Goal: Information Seeking & Learning: Learn about a topic

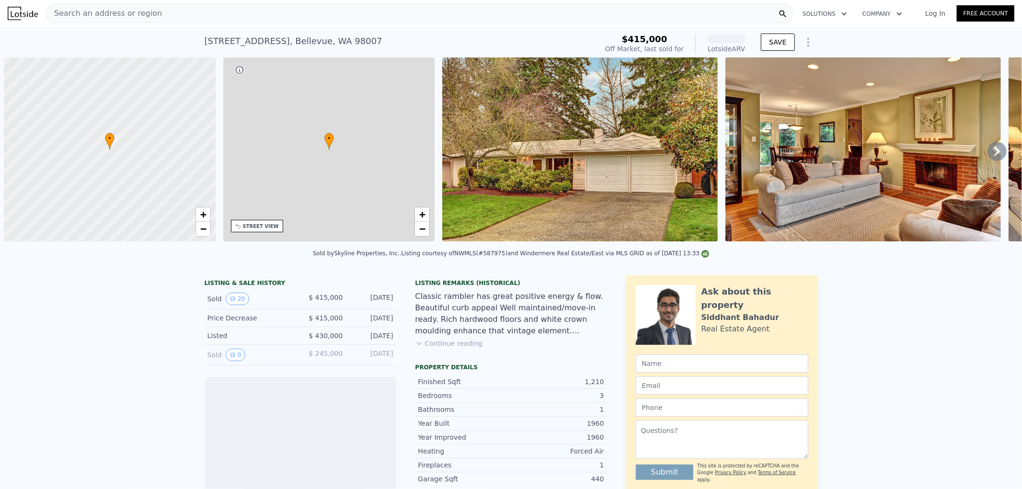
scroll to position [0, 3]
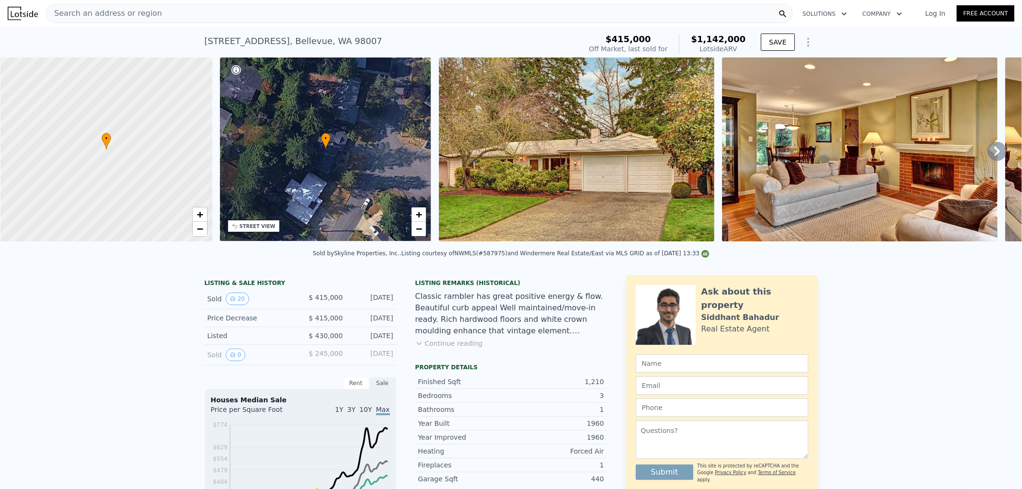
click at [518, 173] on img at bounding box center [577, 150] width 276 height 184
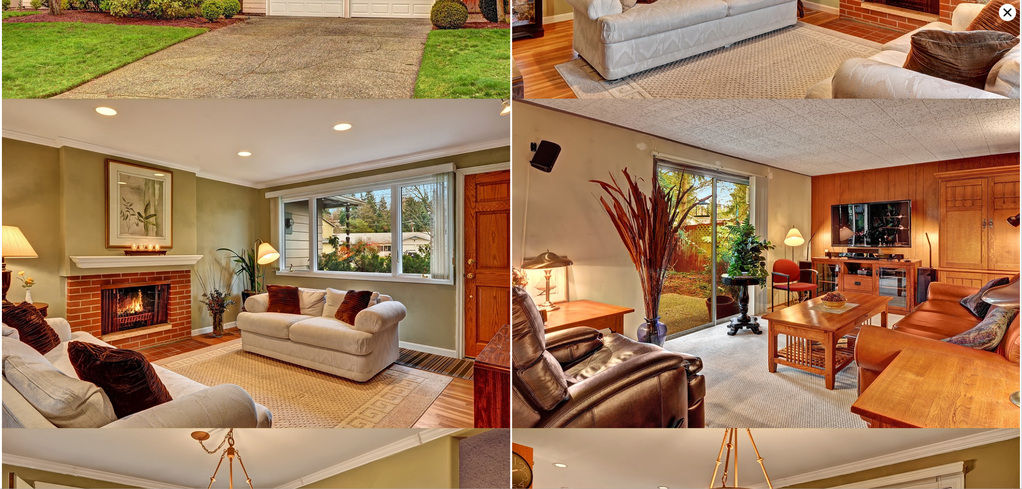
scroll to position [0, 0]
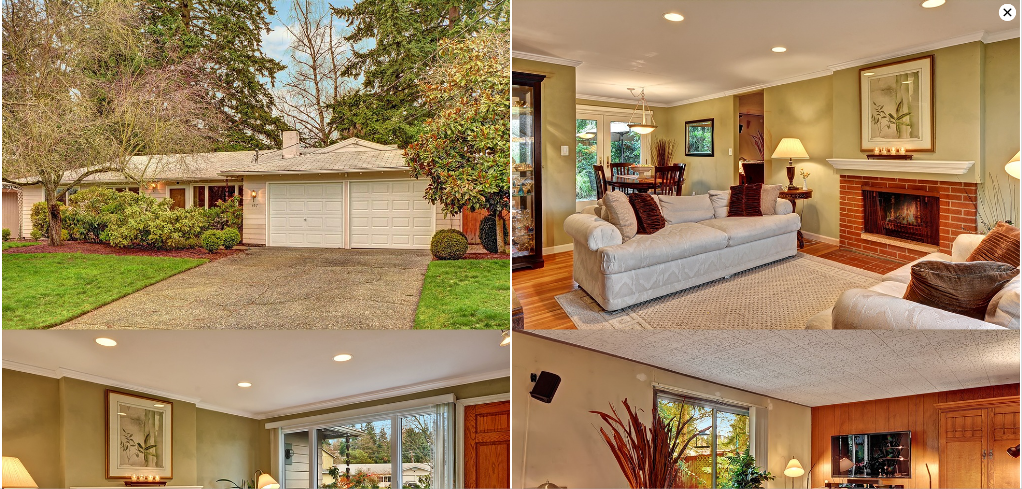
click at [468, 246] on img at bounding box center [256, 169] width 509 height 339
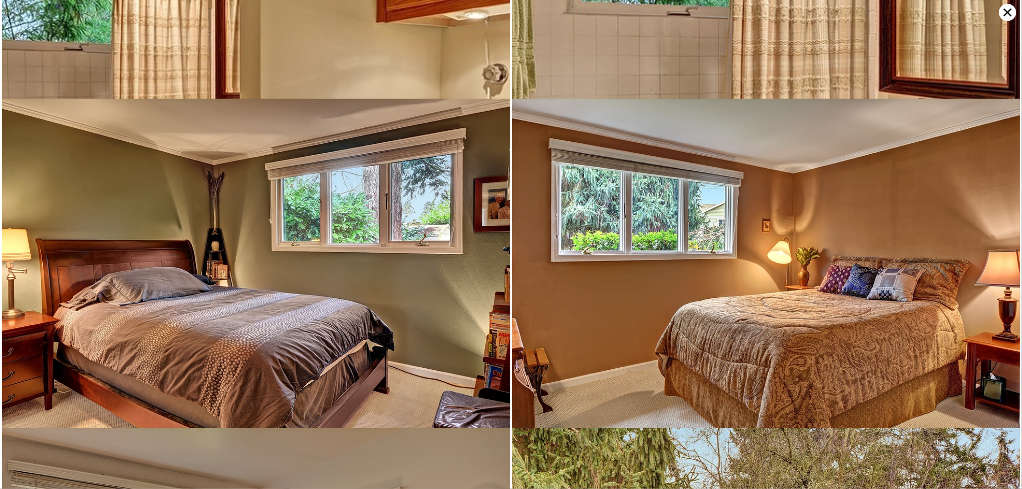
scroll to position [1326, 0]
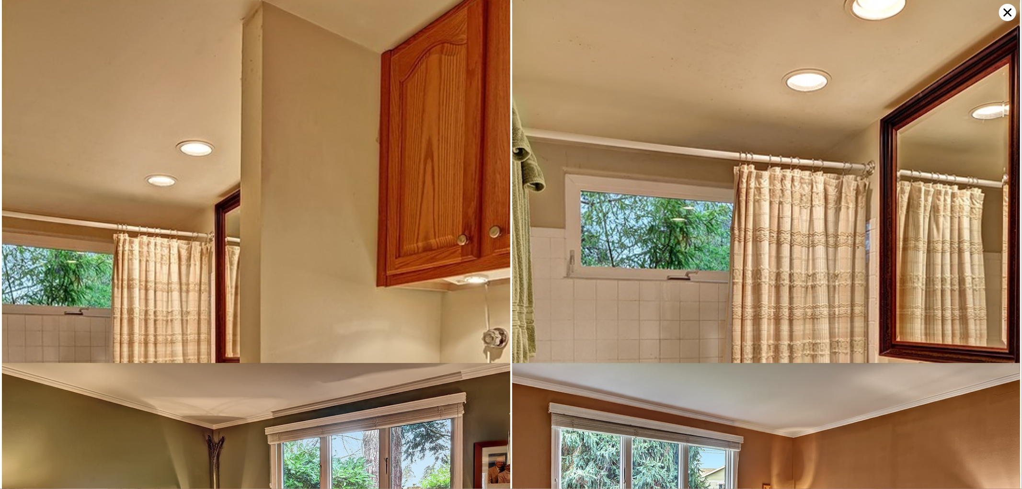
click at [672, 246] on img at bounding box center [766, 373] width 509 height 761
click at [681, 275] on img at bounding box center [766, 373] width 509 height 761
click at [1010, 11] on icon at bounding box center [1008, 13] width 8 height 8
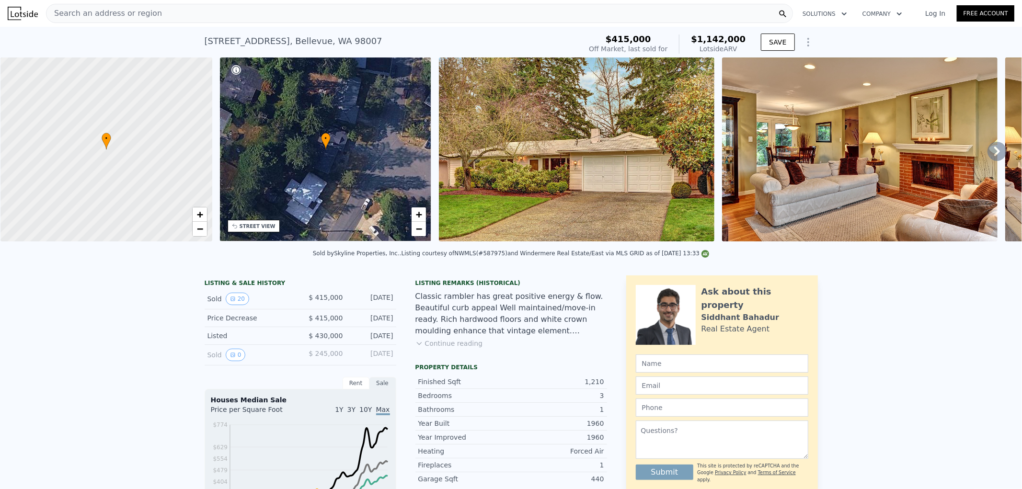
click at [990, 152] on icon at bounding box center [997, 151] width 19 height 19
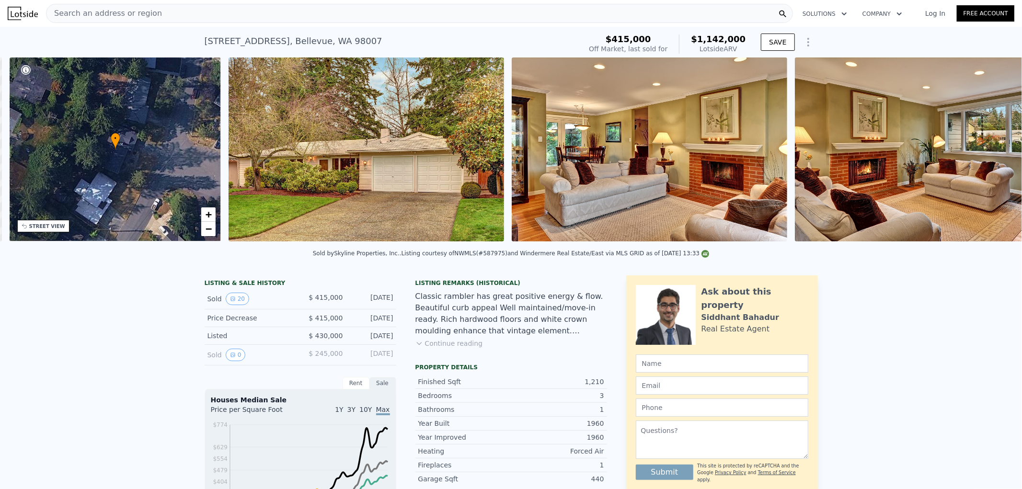
scroll to position [0, 223]
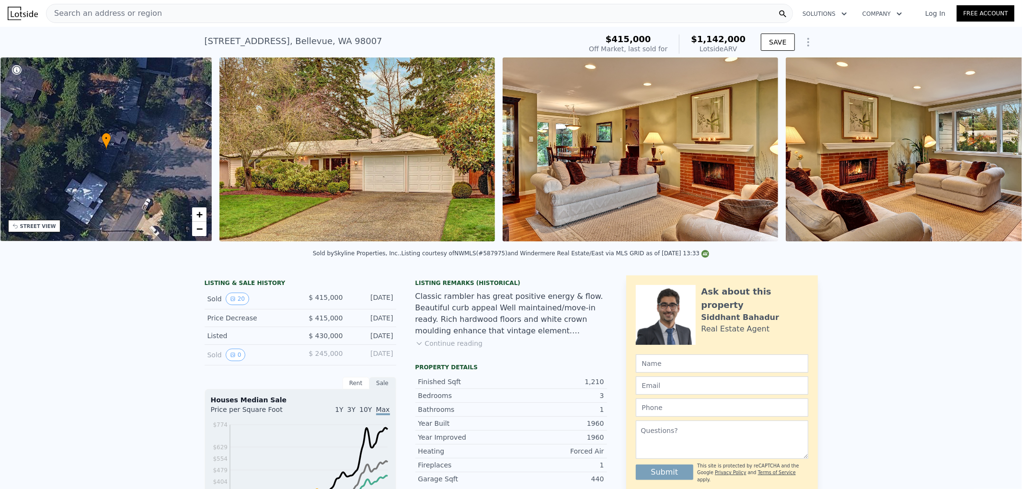
click at [990, 152] on img at bounding box center [924, 150] width 276 height 184
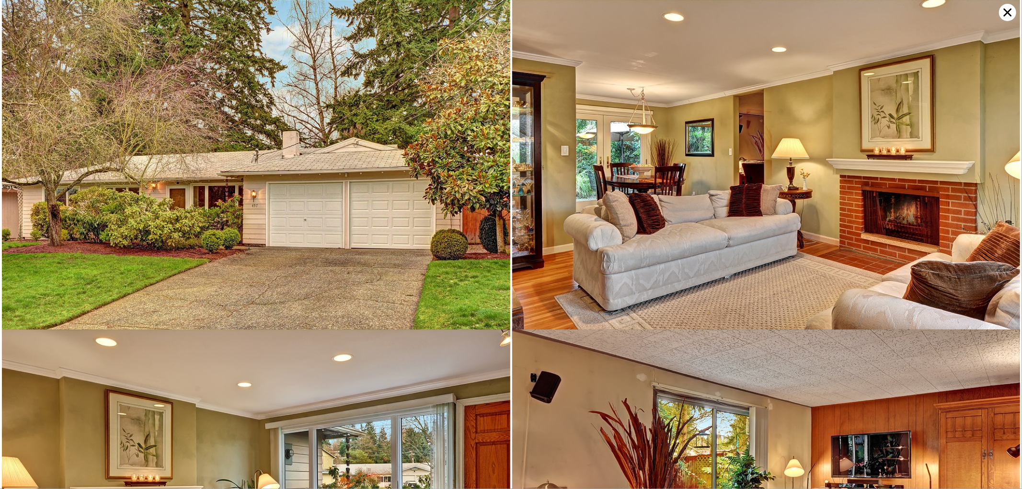
scroll to position [329, 0]
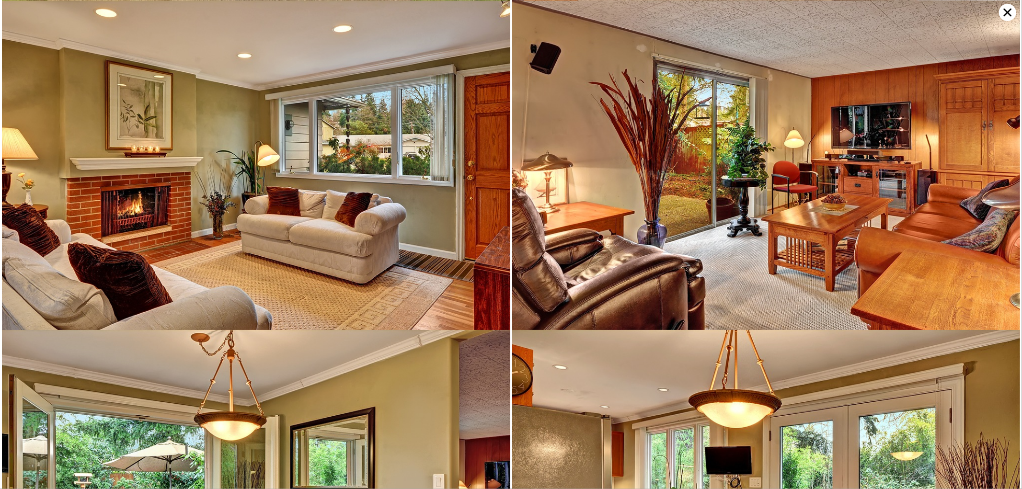
click at [1008, 4] on icon at bounding box center [1007, 12] width 17 height 17
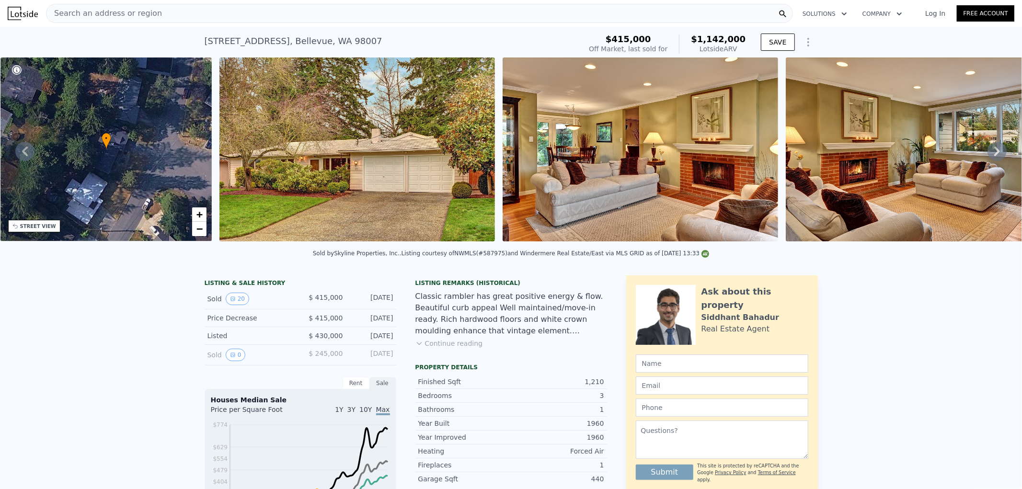
click at [989, 155] on icon at bounding box center [997, 151] width 19 height 19
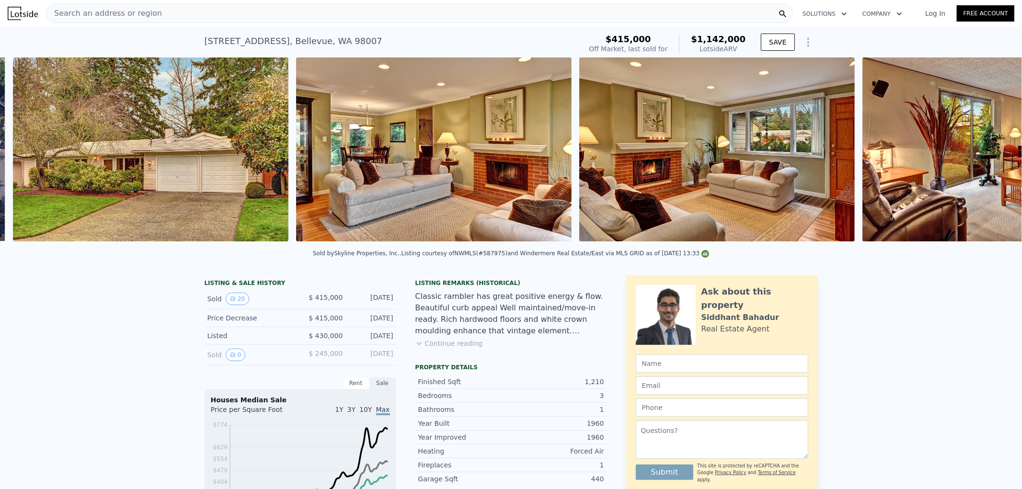
scroll to position [0, 439]
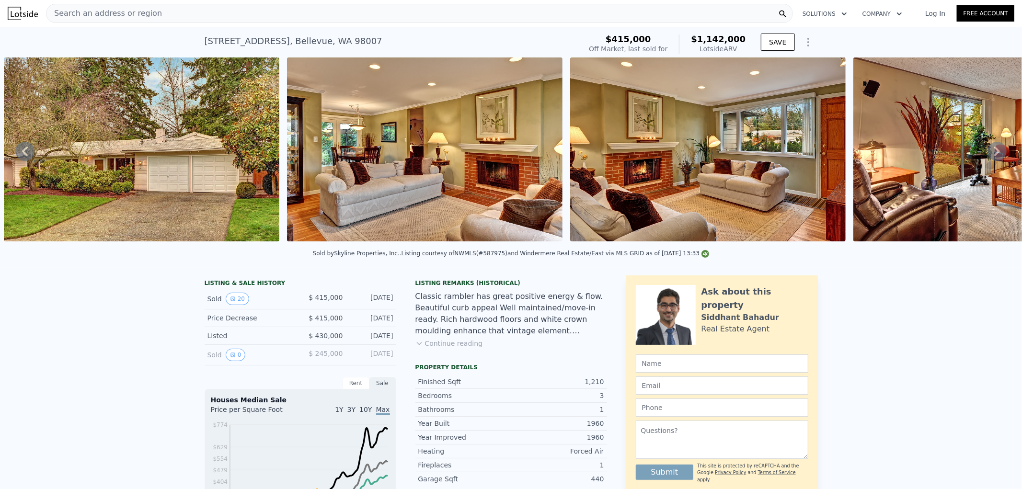
click at [989, 155] on icon at bounding box center [997, 151] width 19 height 19
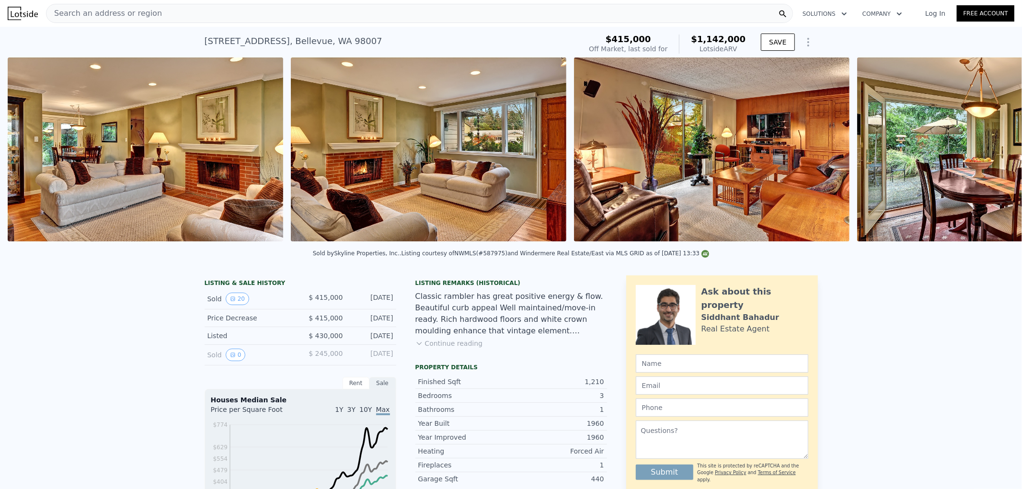
scroll to position [0, 721]
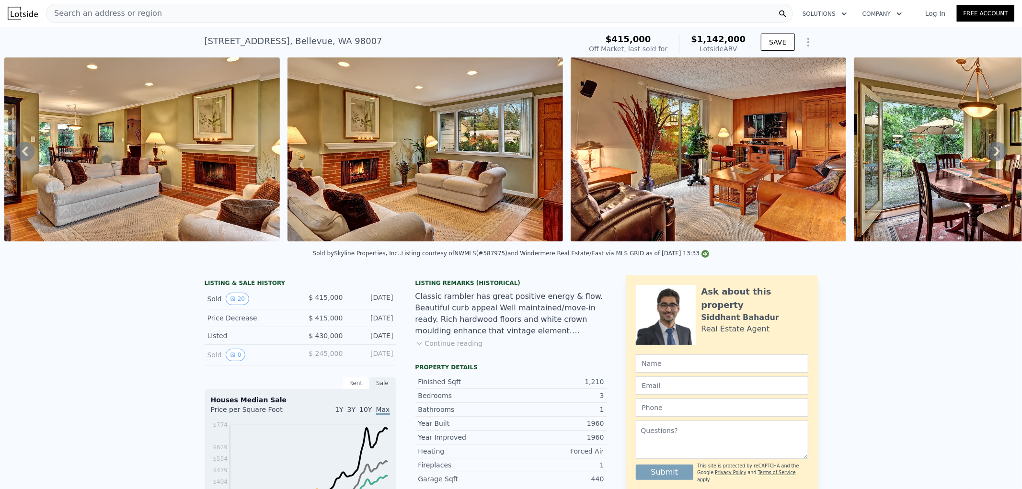
click at [20, 156] on icon at bounding box center [24, 151] width 19 height 19
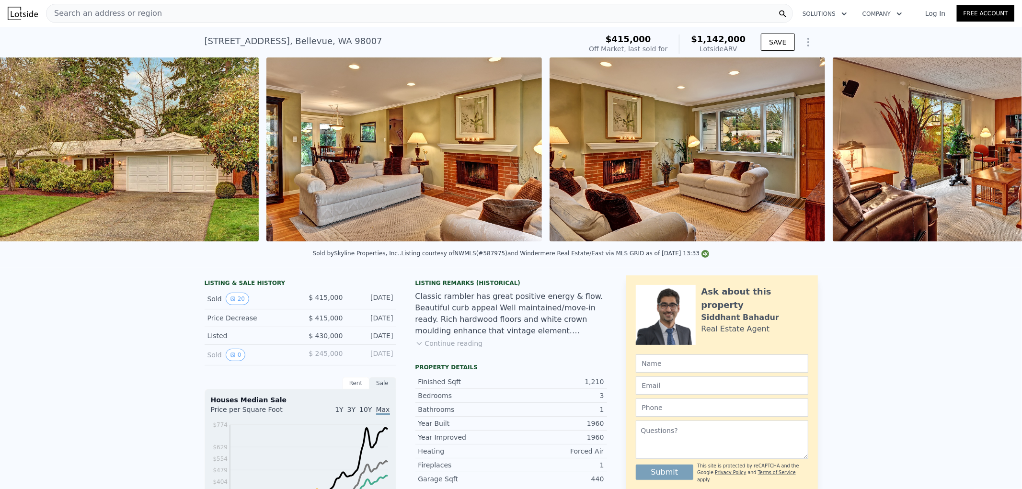
scroll to position [0, 439]
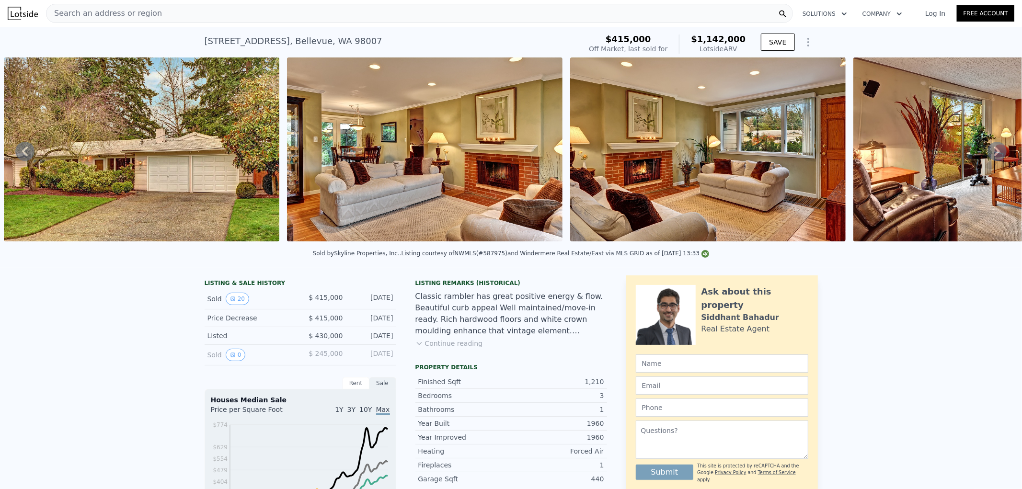
click at [988, 157] on icon at bounding box center [997, 151] width 19 height 19
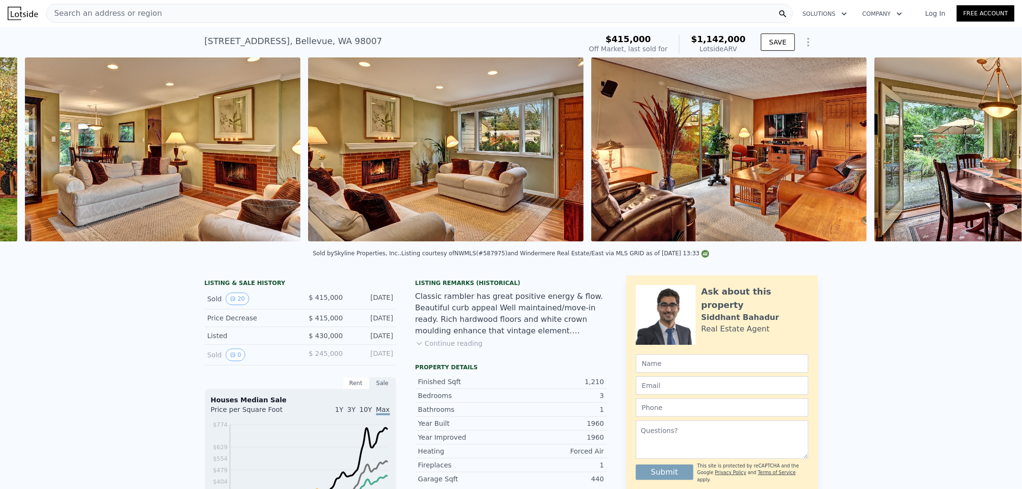
scroll to position [0, 721]
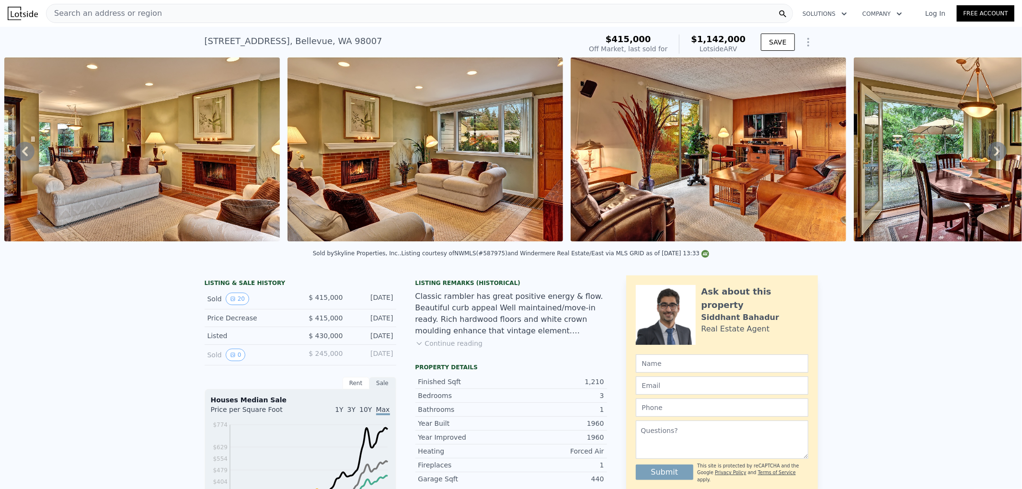
click at [988, 157] on icon at bounding box center [997, 151] width 19 height 19
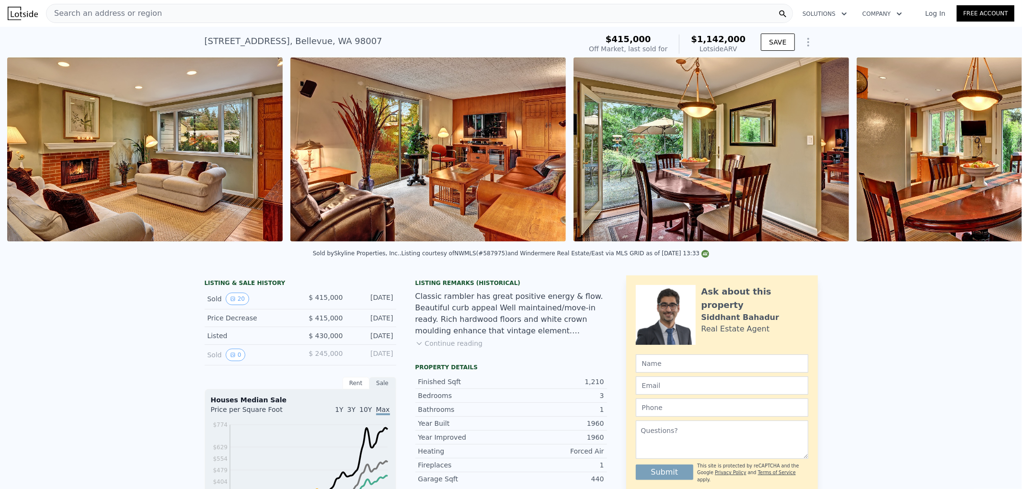
scroll to position [0, 1005]
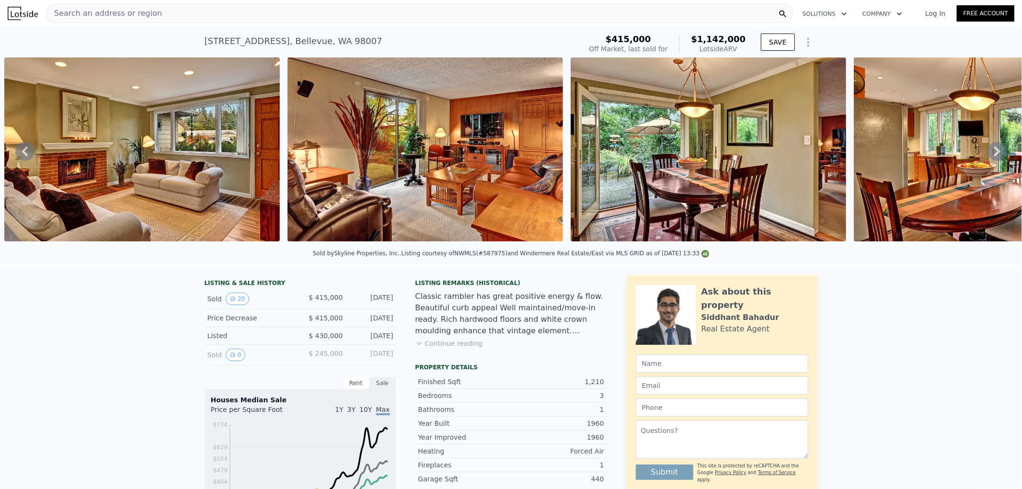
click at [988, 157] on icon at bounding box center [997, 151] width 19 height 19
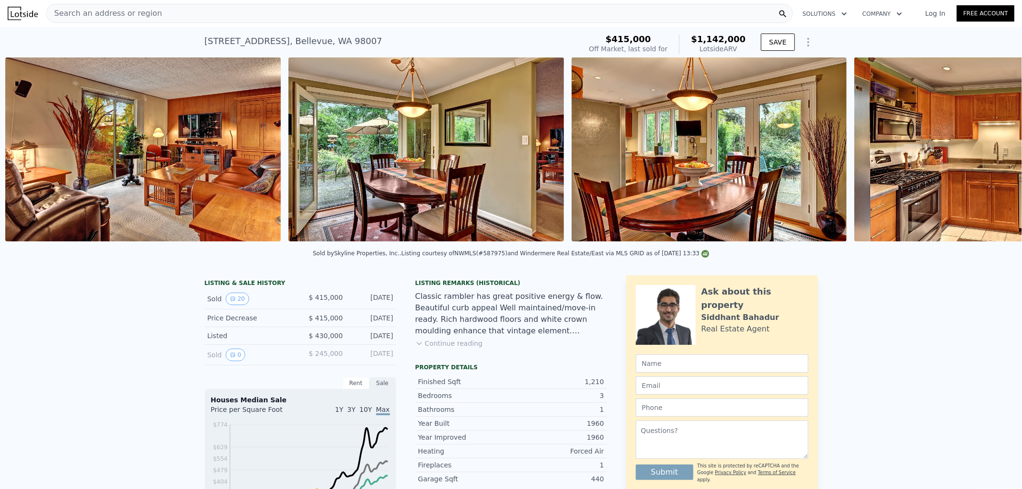
scroll to position [0, 1288]
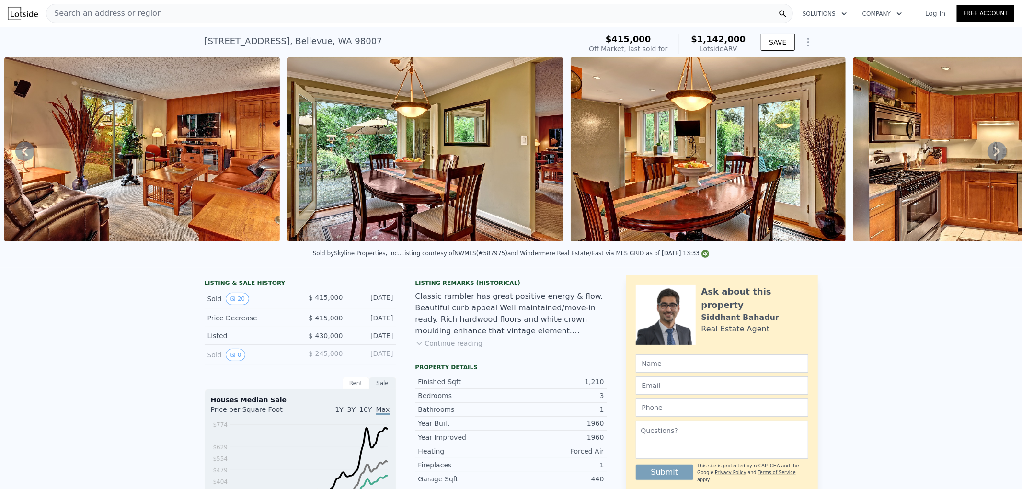
click at [988, 157] on icon at bounding box center [997, 151] width 19 height 19
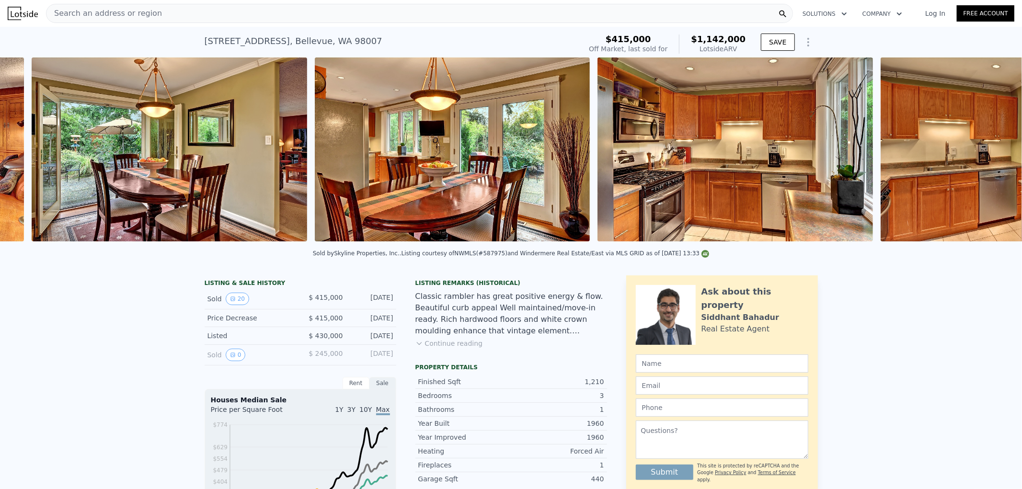
scroll to position [0, 1571]
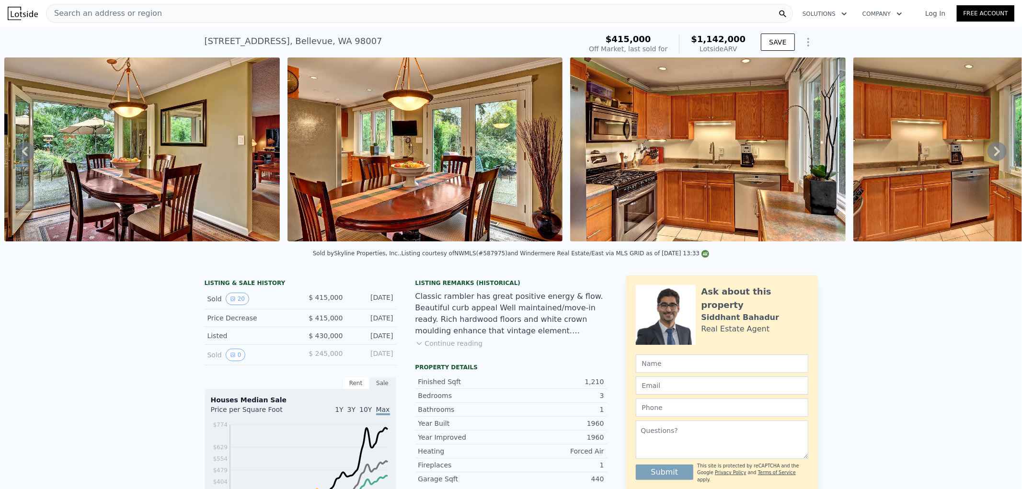
click at [988, 157] on icon at bounding box center [997, 151] width 19 height 19
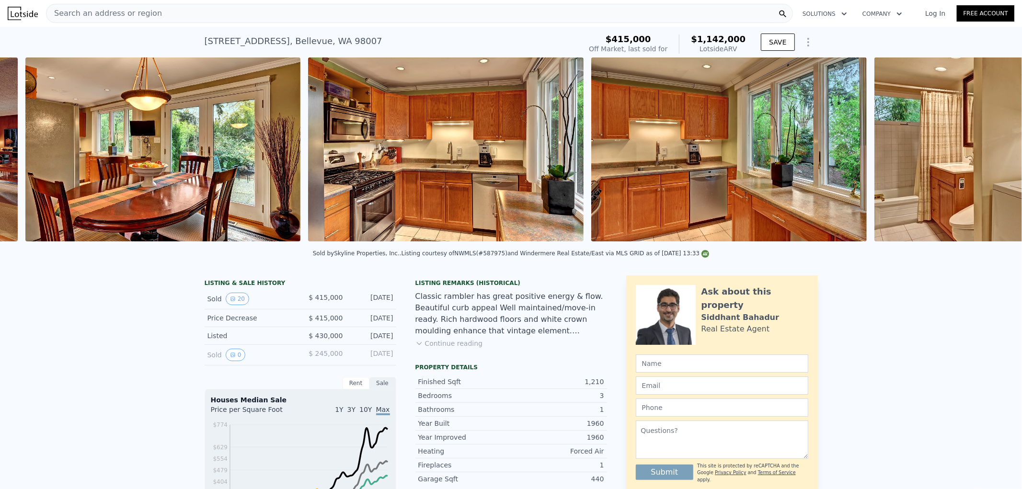
scroll to position [0, 1854]
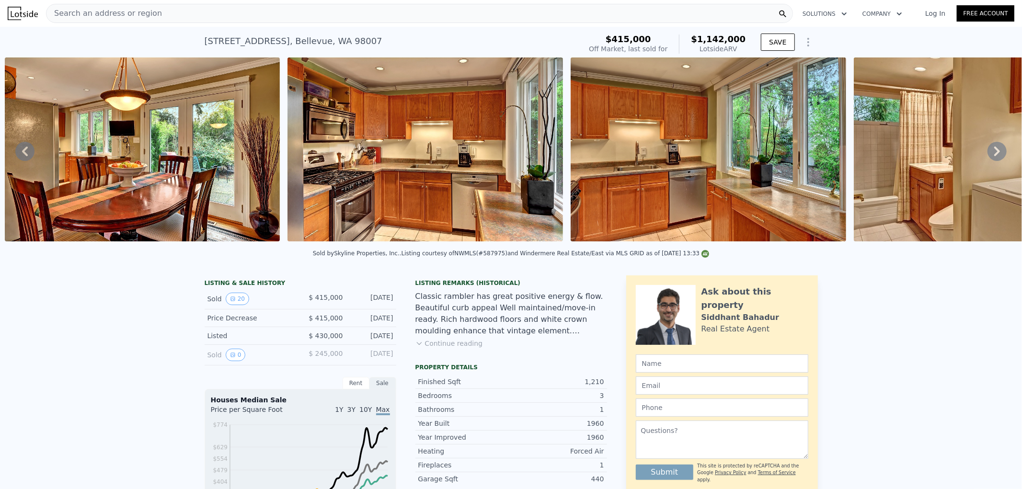
click at [988, 157] on icon at bounding box center [997, 151] width 19 height 19
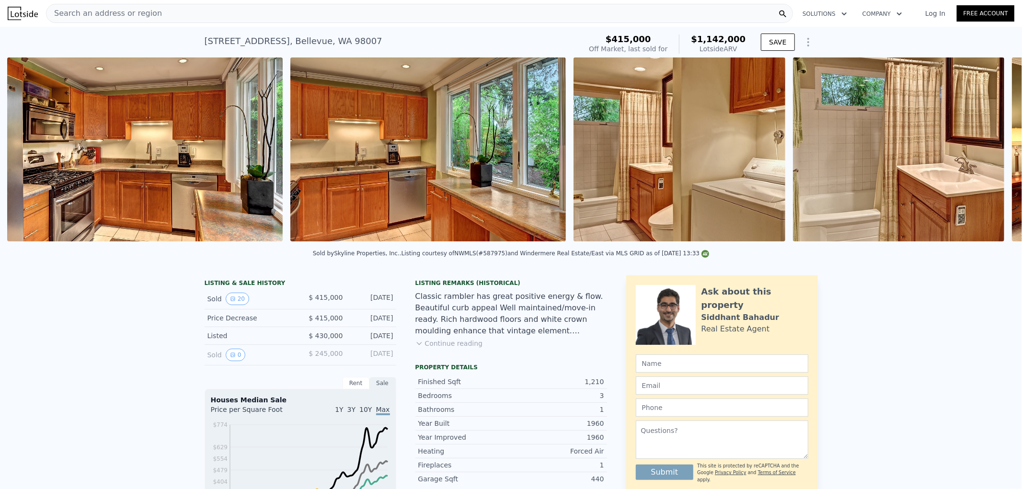
scroll to position [0, 2138]
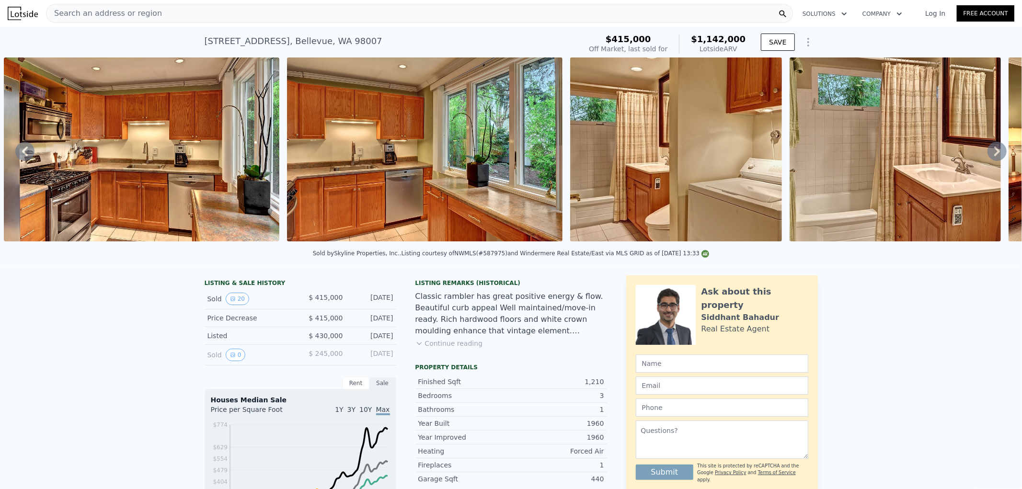
click at [988, 157] on icon at bounding box center [997, 151] width 19 height 19
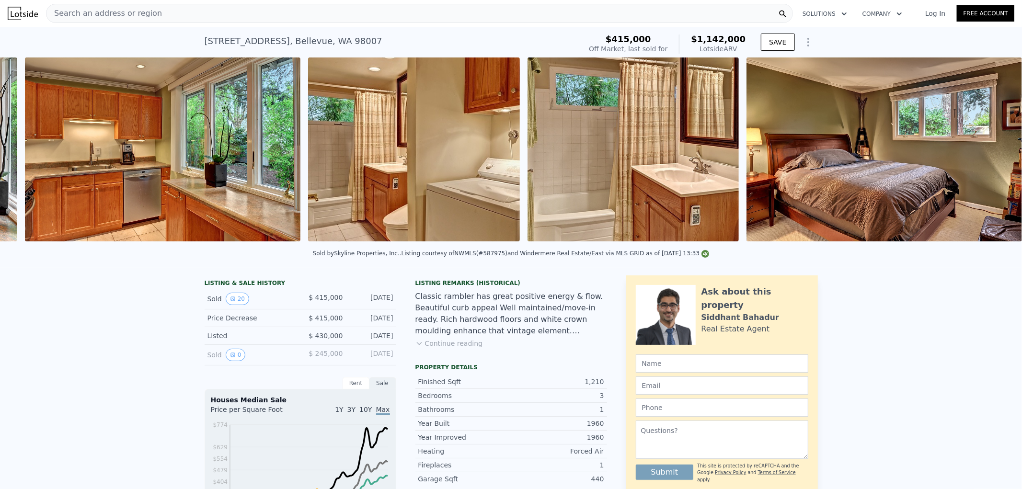
scroll to position [0, 2421]
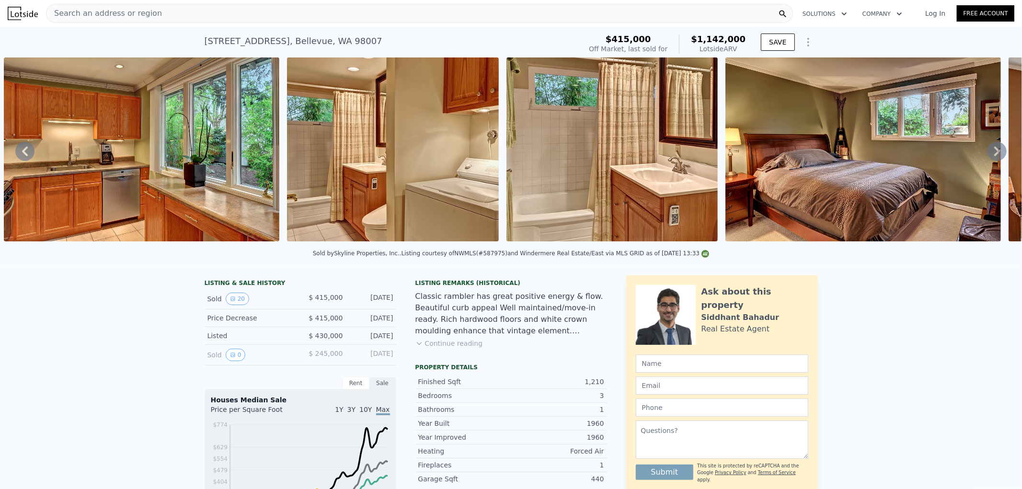
click at [988, 157] on icon at bounding box center [997, 151] width 19 height 19
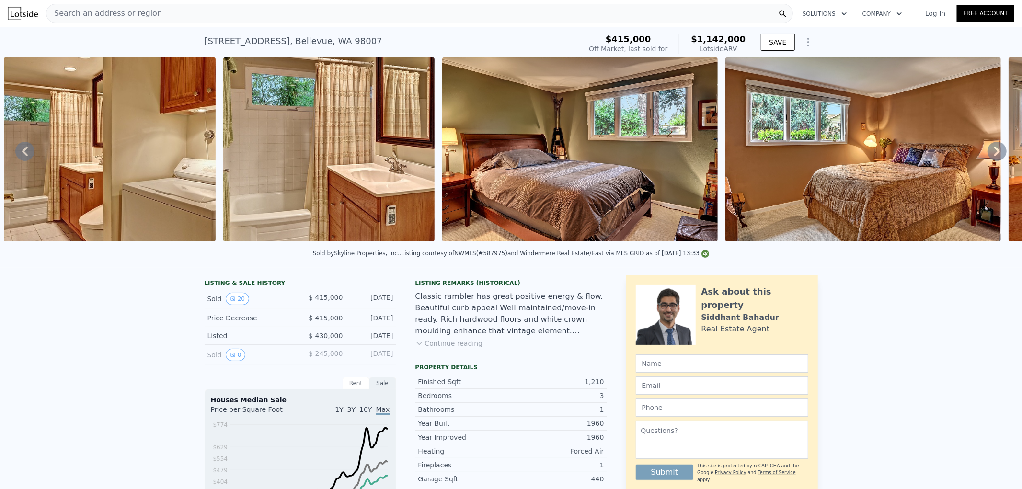
click at [988, 157] on icon at bounding box center [997, 151] width 19 height 19
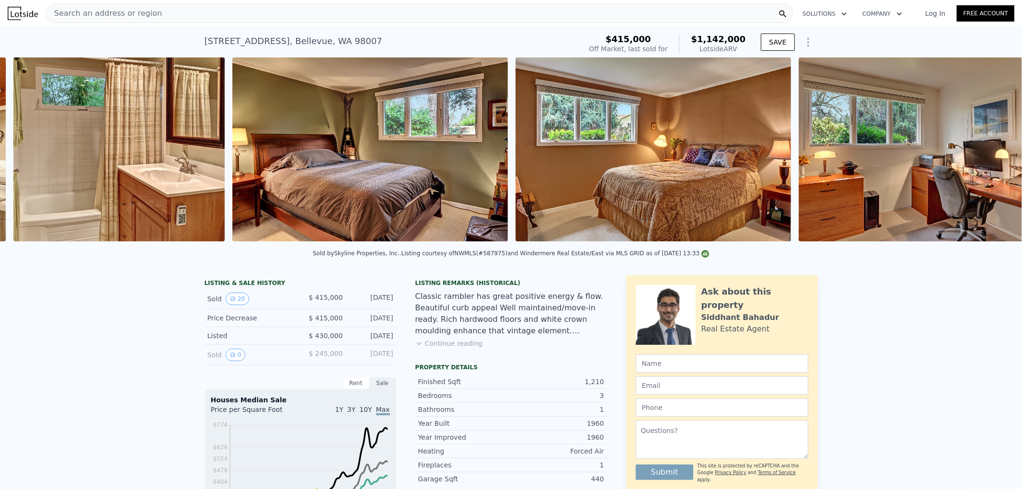
scroll to position [0, 2923]
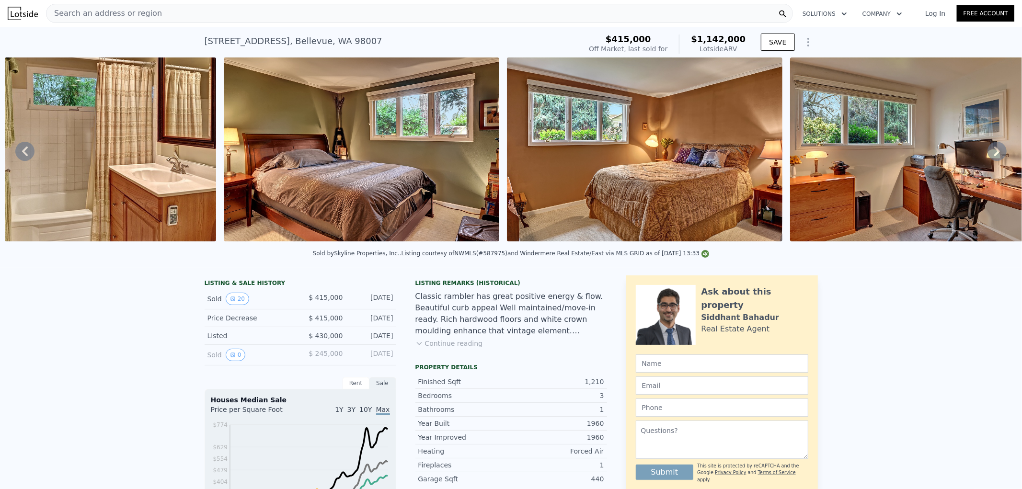
click at [988, 157] on icon at bounding box center [997, 151] width 19 height 19
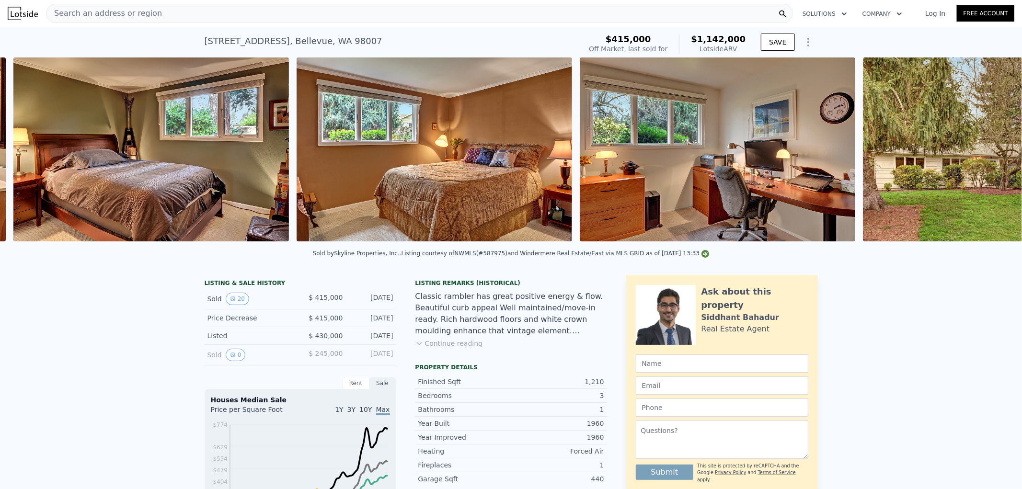
scroll to position [0, 3142]
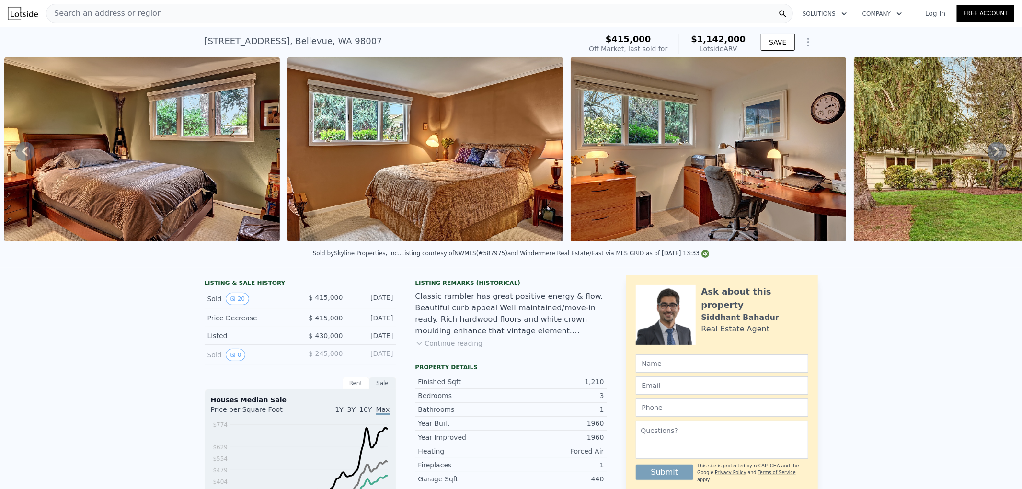
click at [988, 157] on icon at bounding box center [997, 151] width 19 height 19
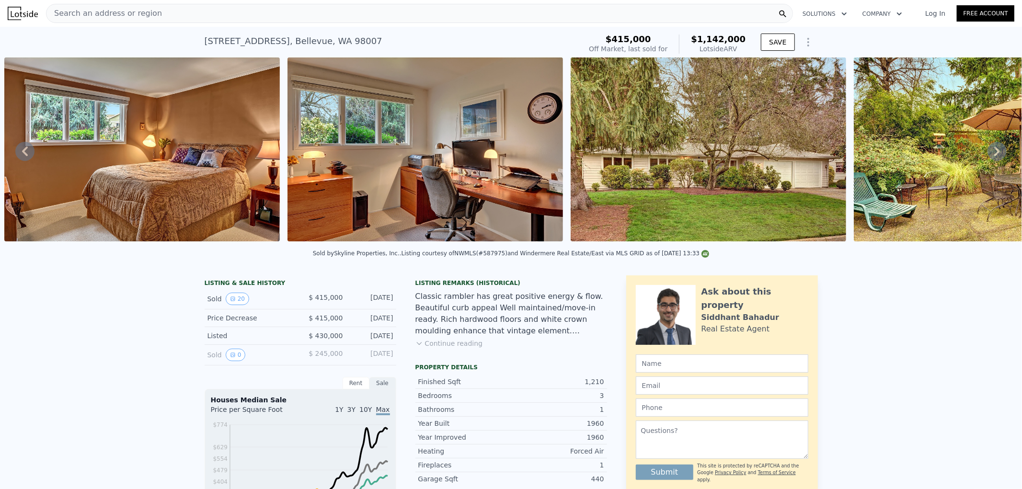
click at [988, 157] on icon at bounding box center [997, 151] width 19 height 19
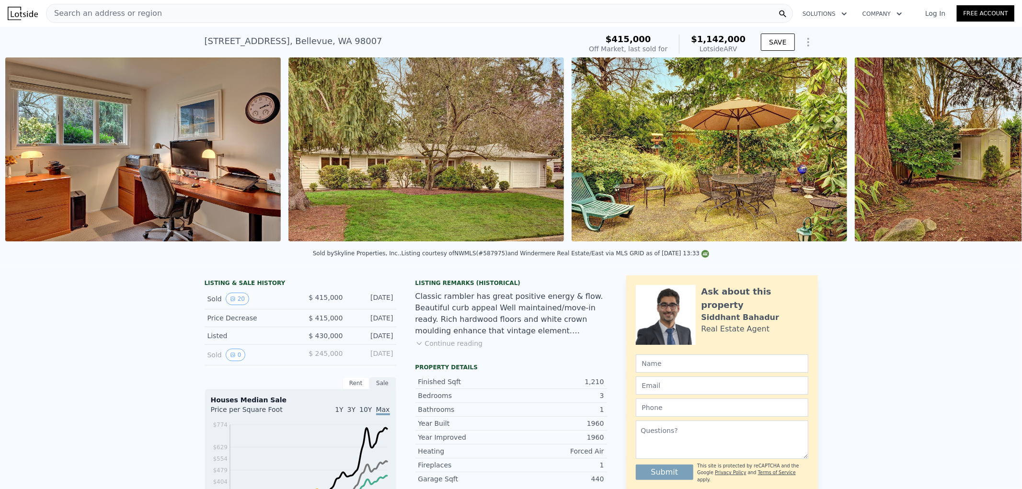
scroll to position [0, 3709]
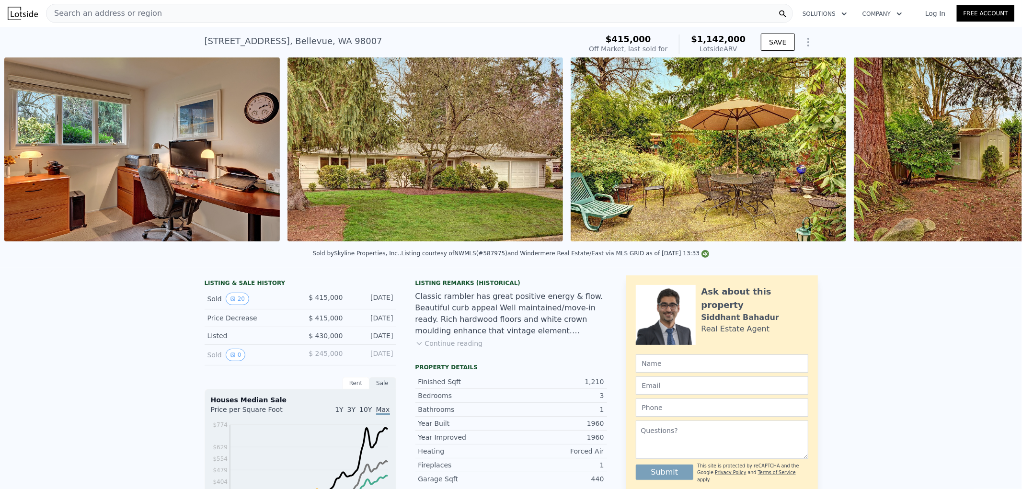
click at [985, 157] on img at bounding box center [992, 150] width 276 height 184
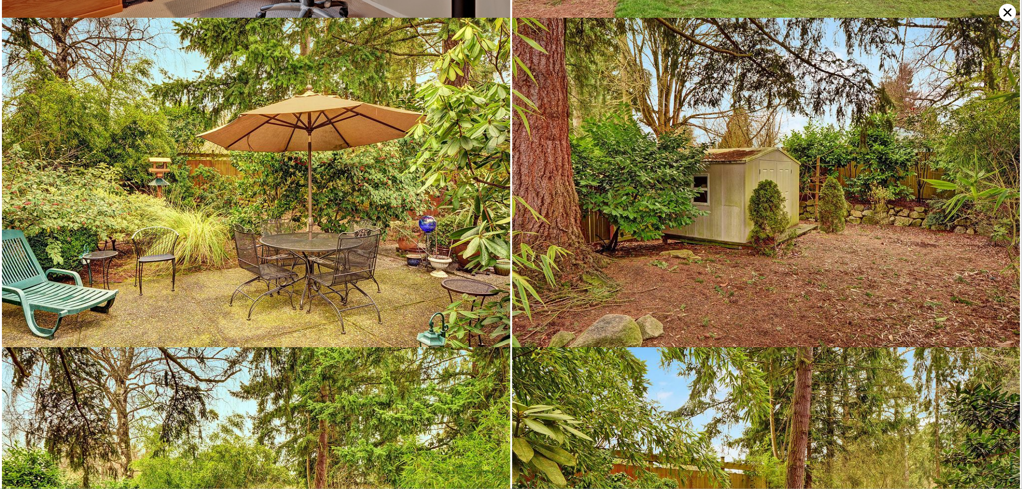
scroll to position [2349, 0]
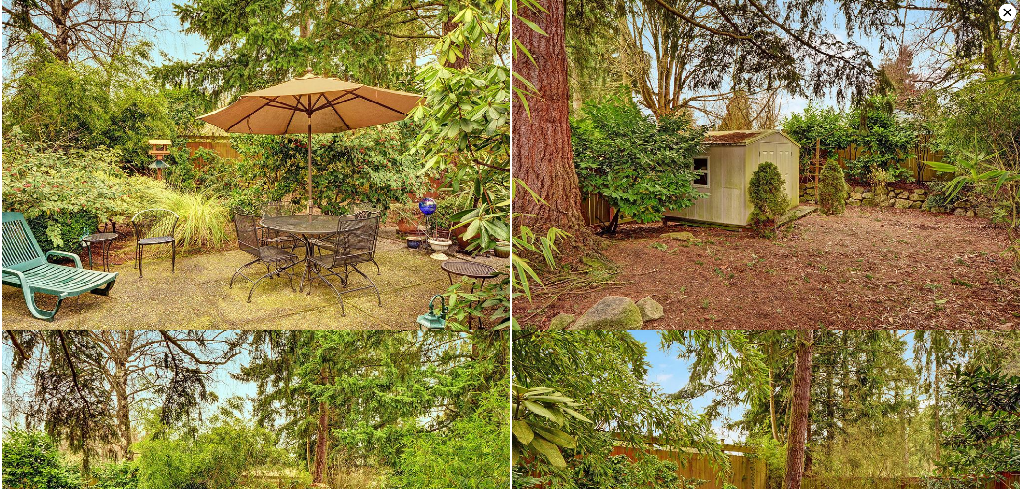
click at [1003, 18] on icon at bounding box center [1007, 12] width 17 height 17
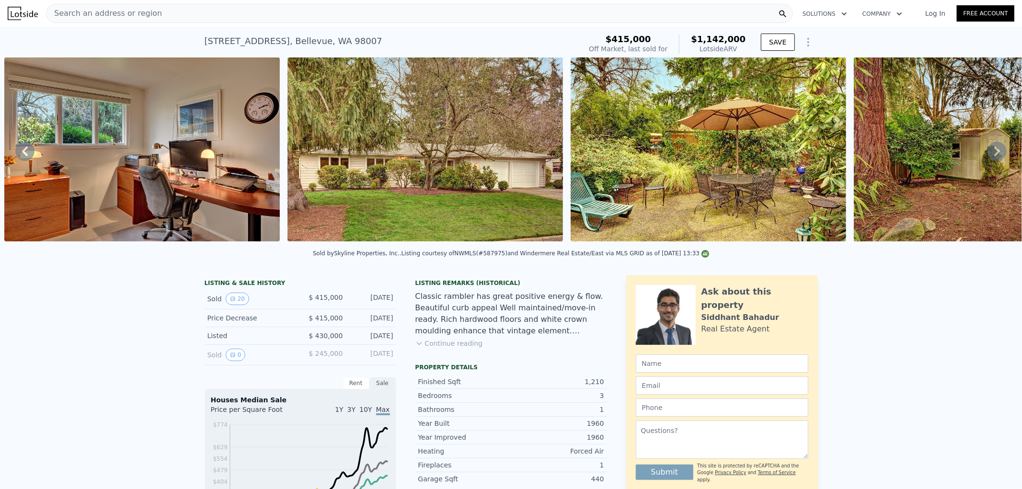
click at [449, 348] on button "Continue reading" at bounding box center [450, 344] width 68 height 10
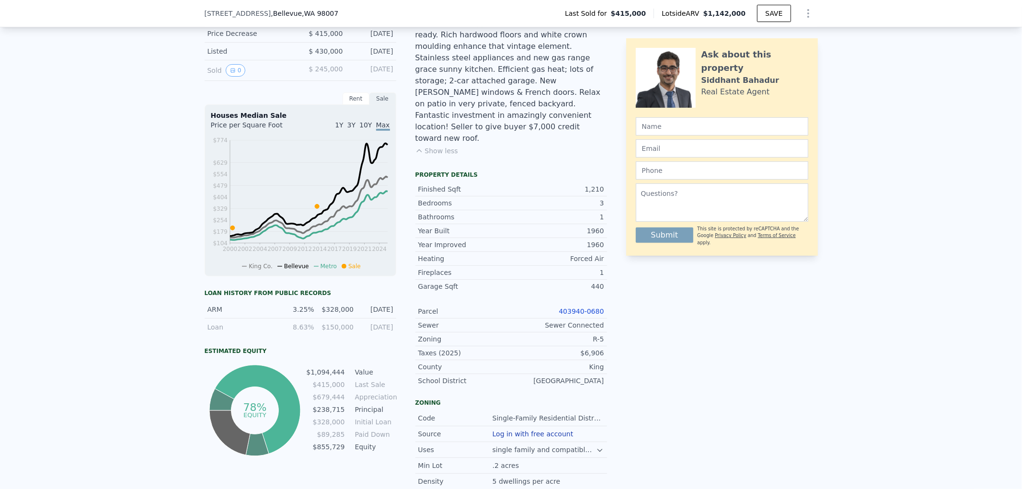
scroll to position [0, 0]
